Goal: Obtain resource: Download file/media

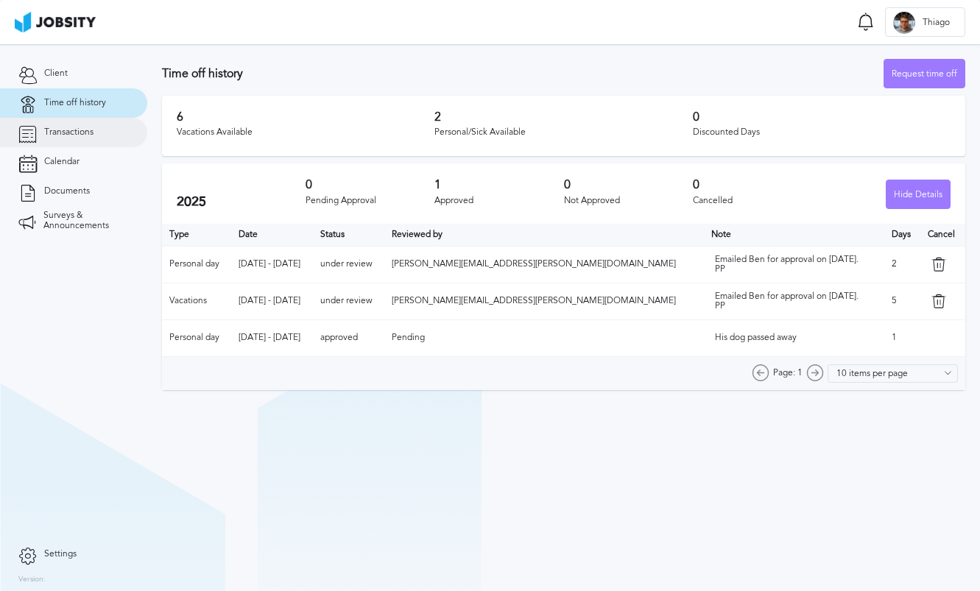
click at [93, 141] on link "Transactions" at bounding box center [73, 132] width 147 height 29
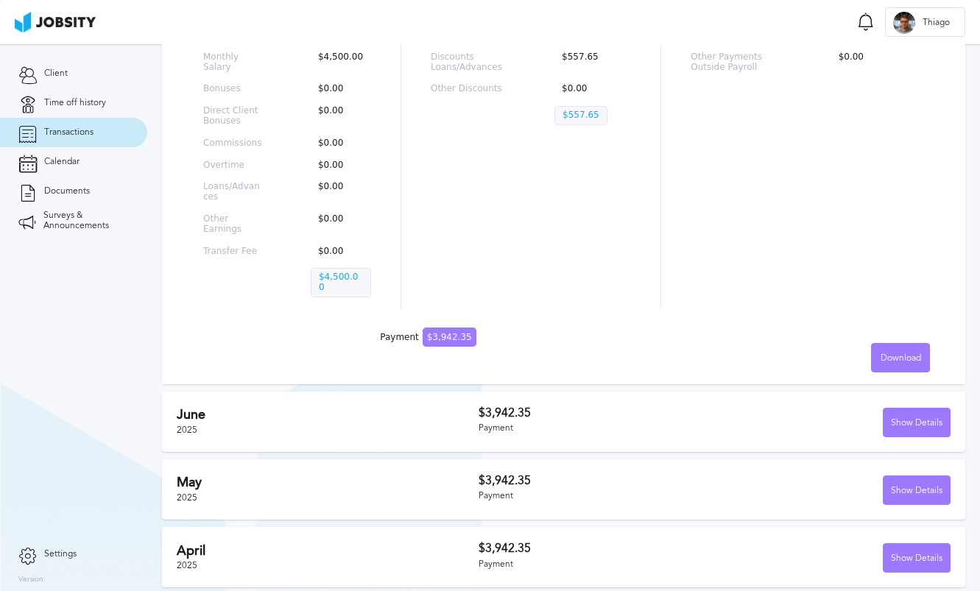
scroll to position [286, 0]
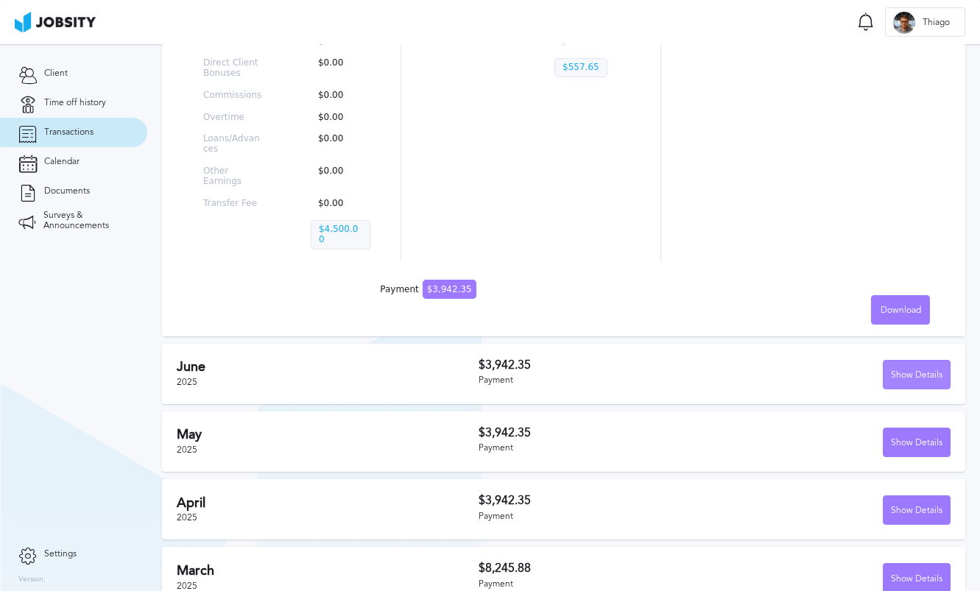
click at [908, 367] on div "Show Details" at bounding box center [917, 375] width 66 height 29
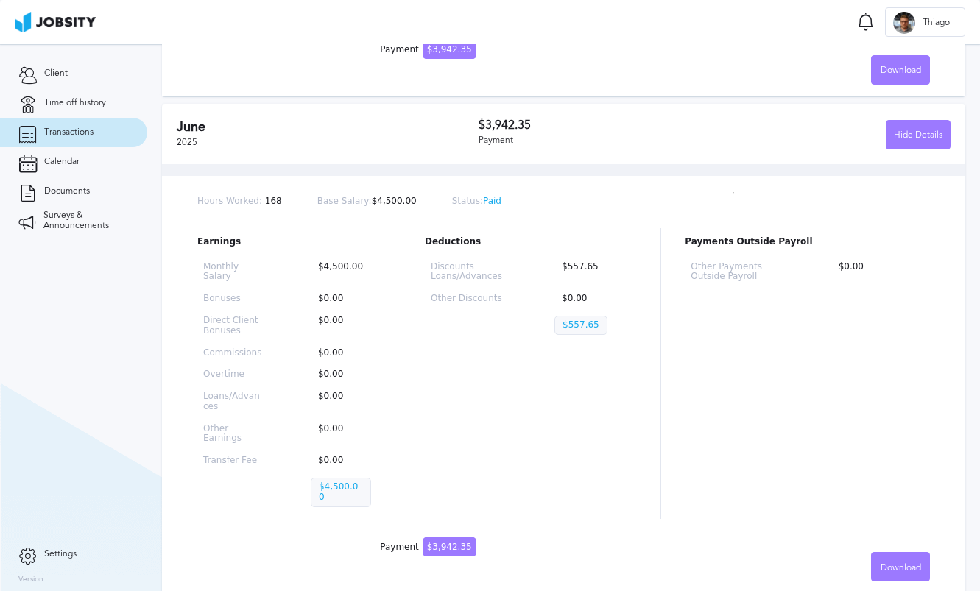
scroll to position [546, 0]
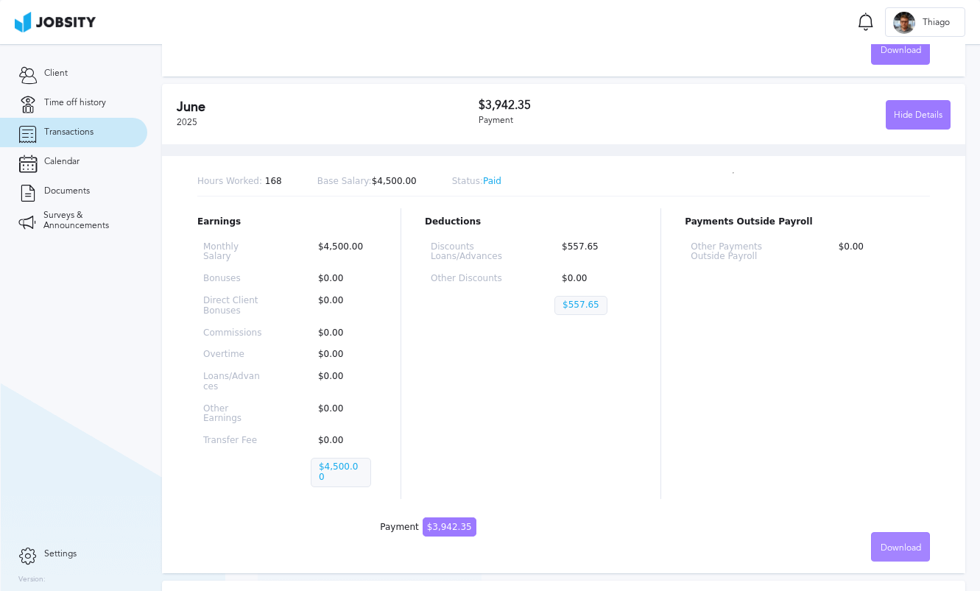
click at [893, 543] on span "Download" at bounding box center [901, 548] width 40 height 10
click at [912, 526] on li "English" at bounding box center [900, 527] width 59 height 29
